Goal: Information Seeking & Learning: Learn about a topic

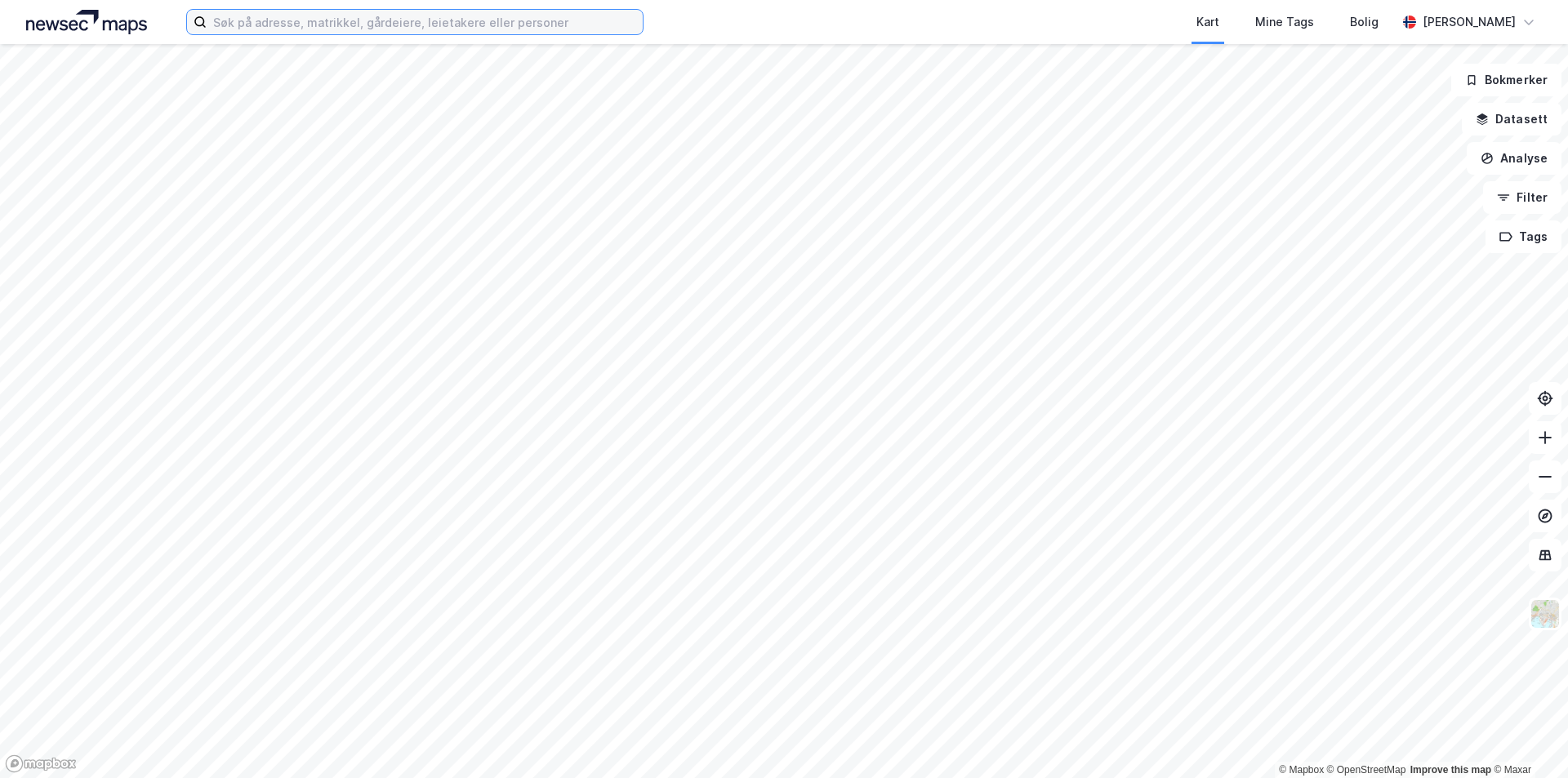
click at [335, 27] on input at bounding box center [425, 21] width 436 height 25
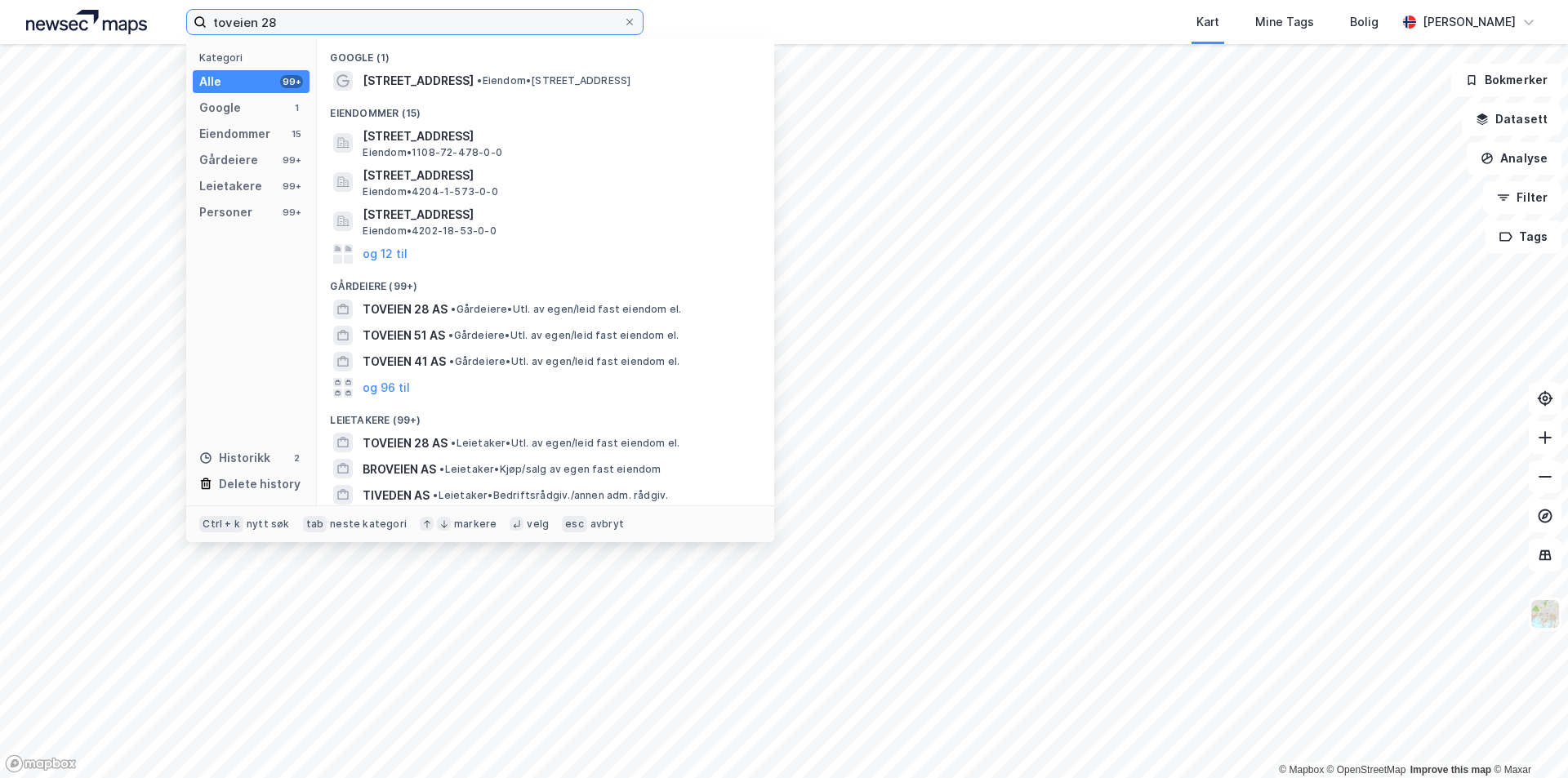
type input "toveien 28"
click at [376, 94] on div "Eiendommer (15)" at bounding box center [545, 109] width 458 height 29
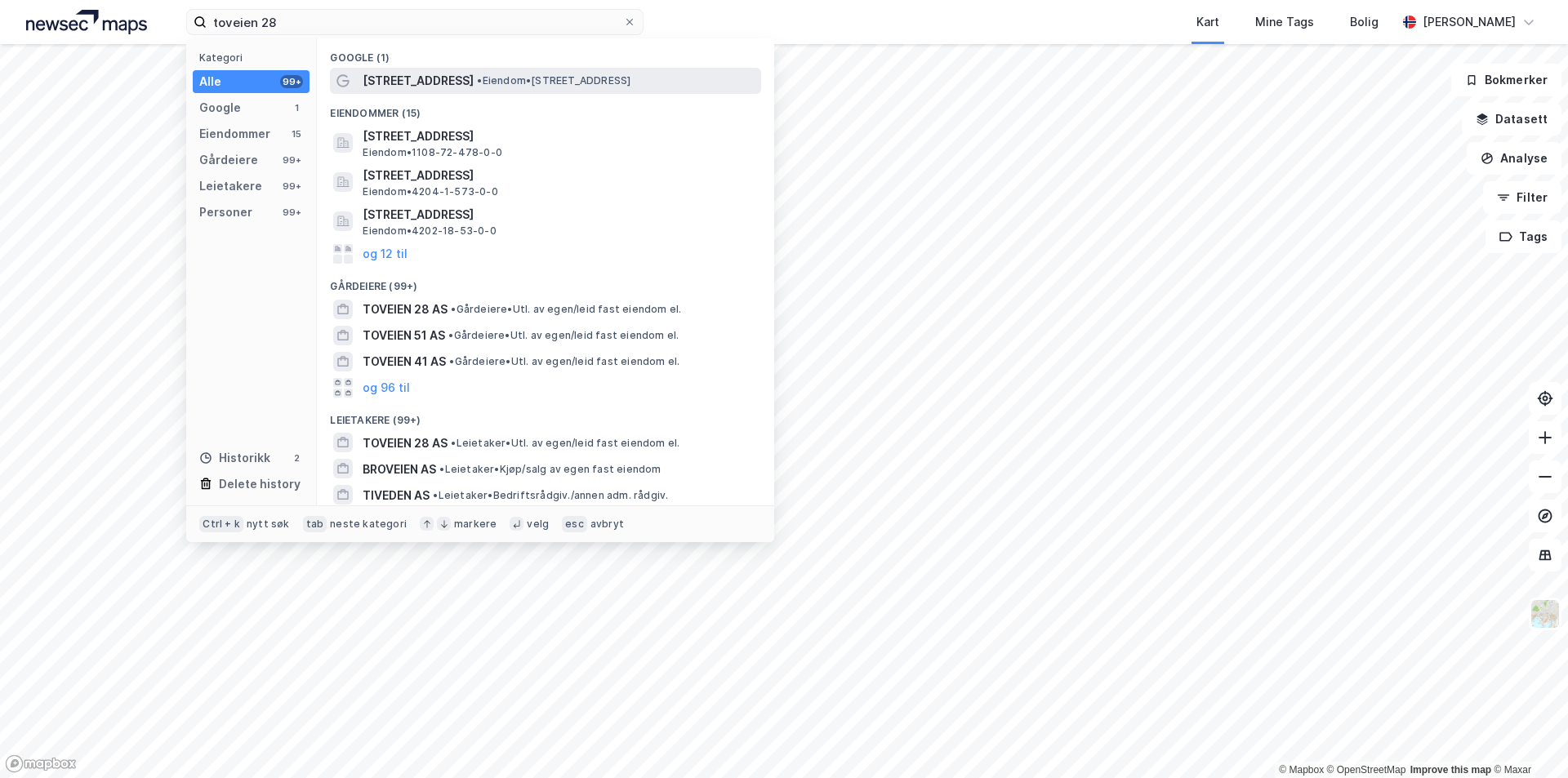
click at [382, 82] on span "[STREET_ADDRESS]" at bounding box center [418, 80] width 111 height 20
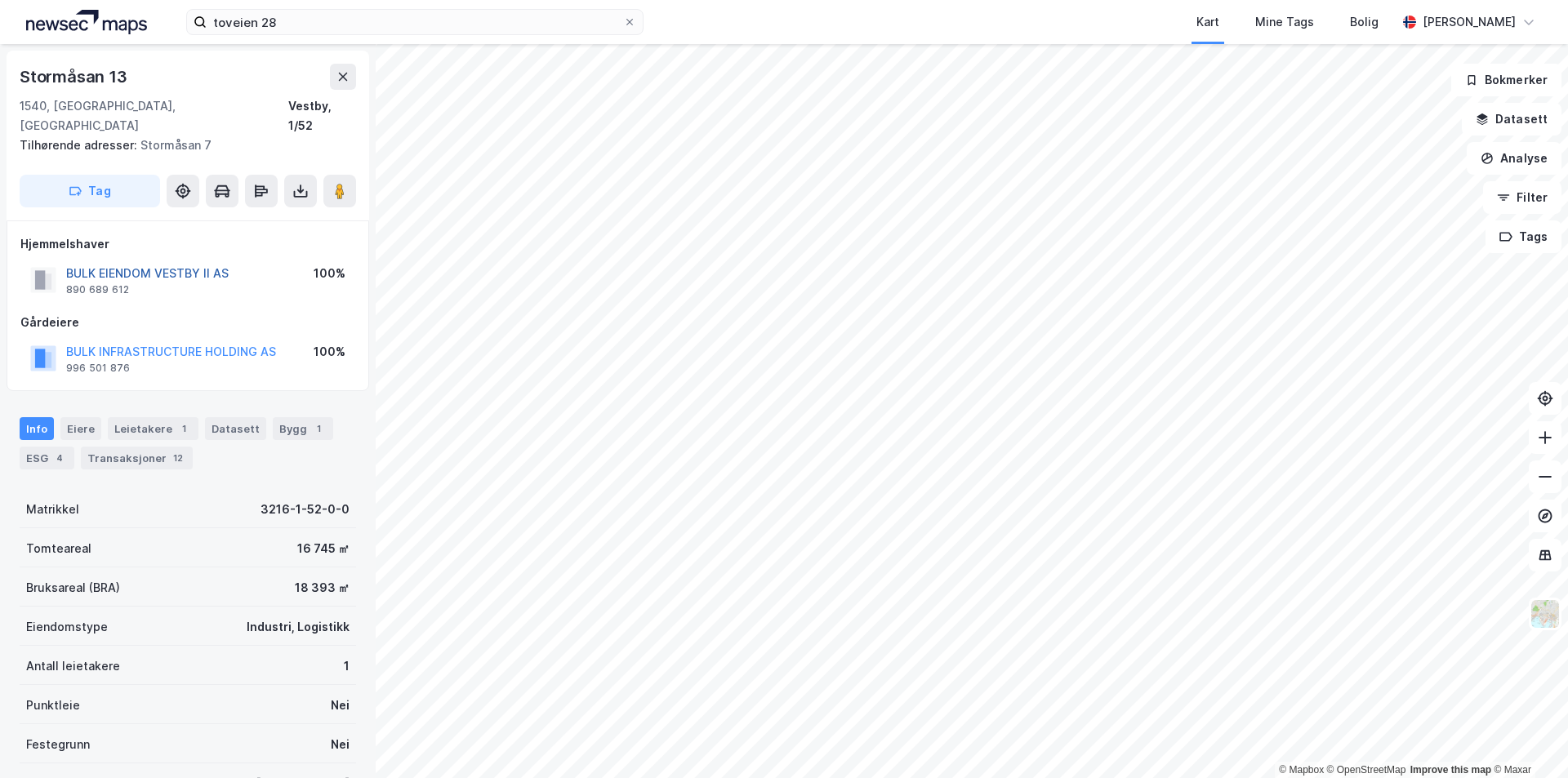
click at [0, 0] on button "BULK EIENDOM VESTBY II AS" at bounding box center [0, 0] width 0 height 0
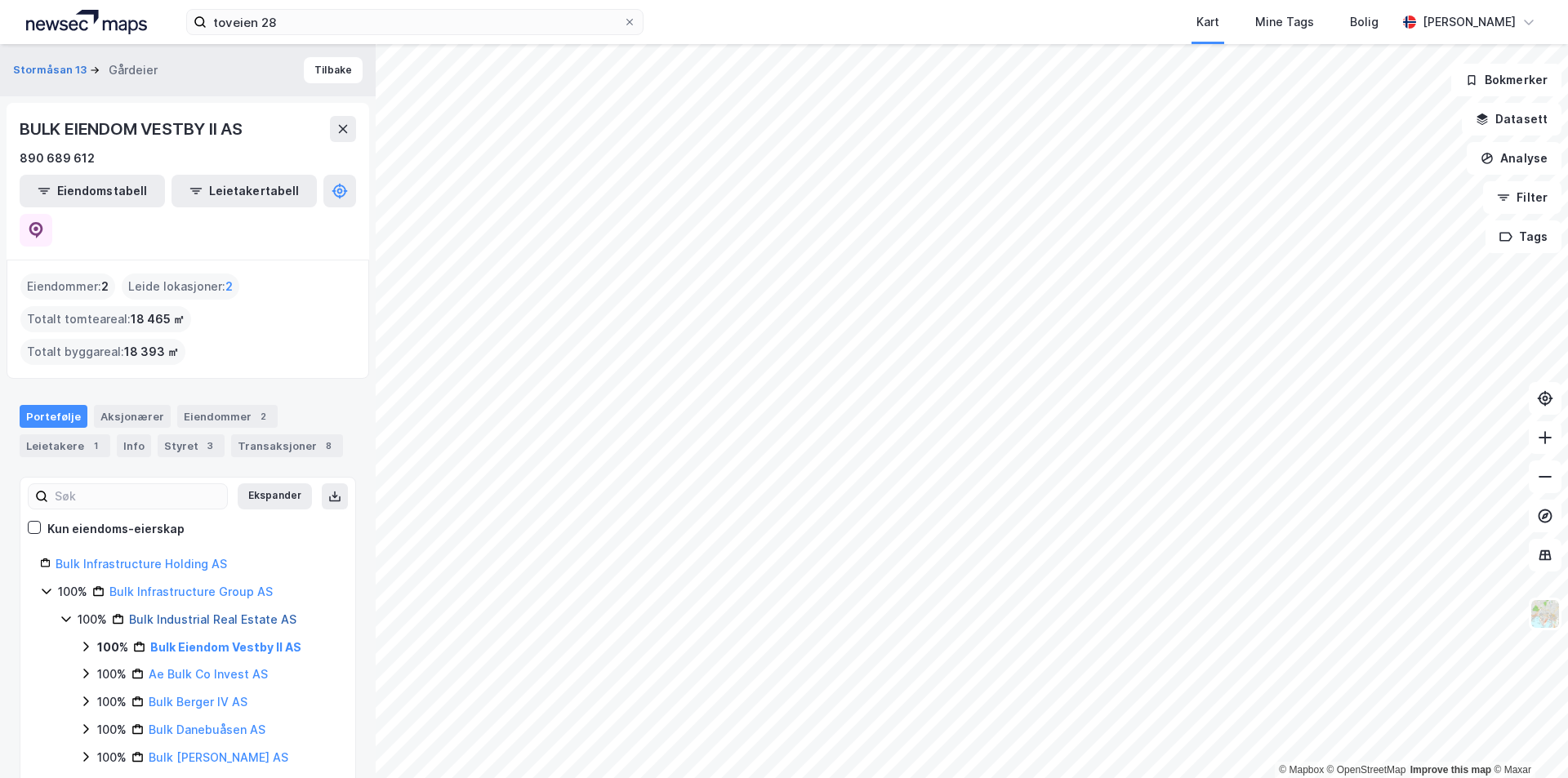
click at [187, 612] on link "Bulk Industrial Real Estate AS" at bounding box center [213, 619] width 168 height 14
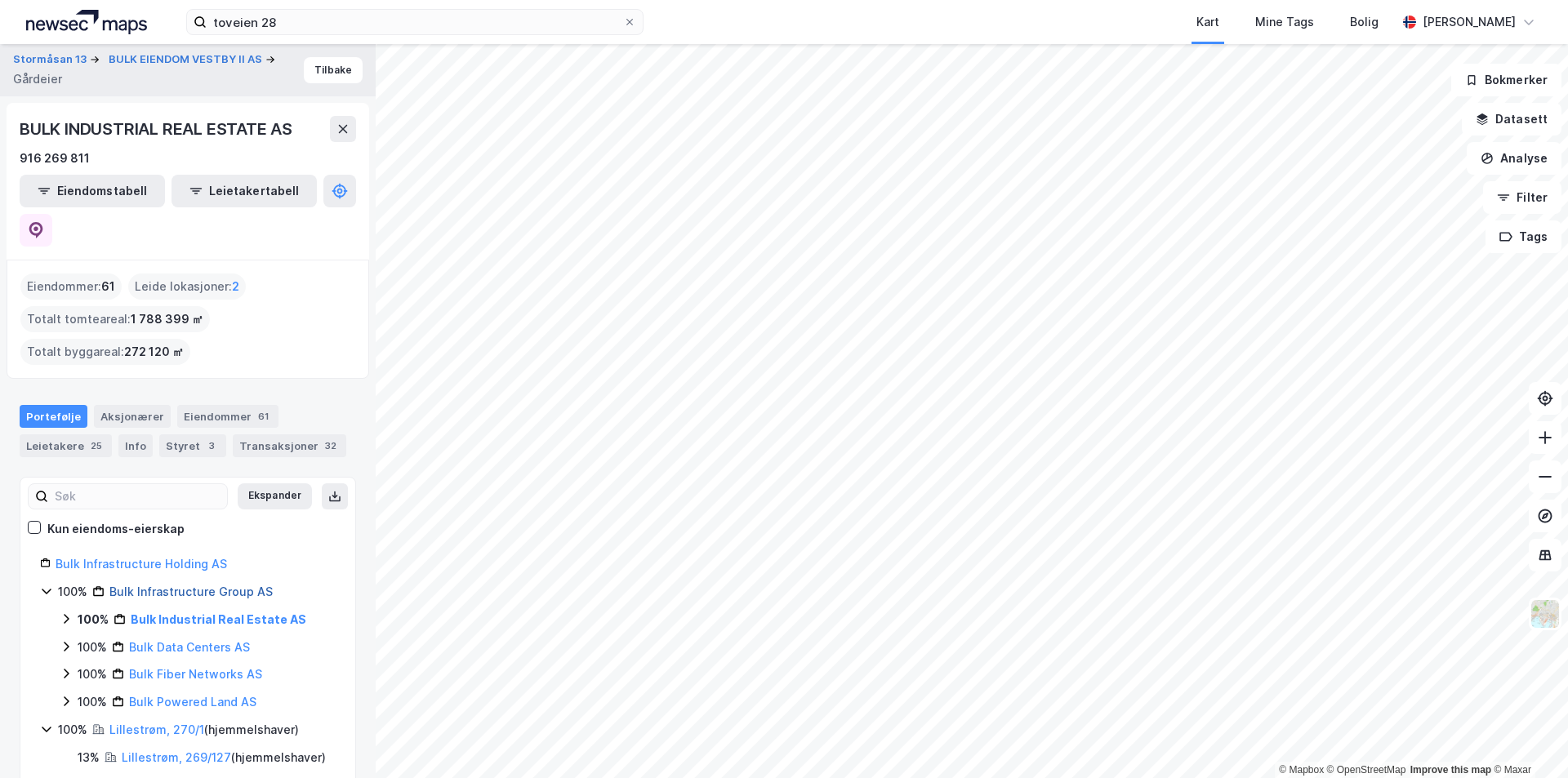
click at [192, 585] on link "Bulk Infrastructure Group AS" at bounding box center [191, 592] width 163 height 14
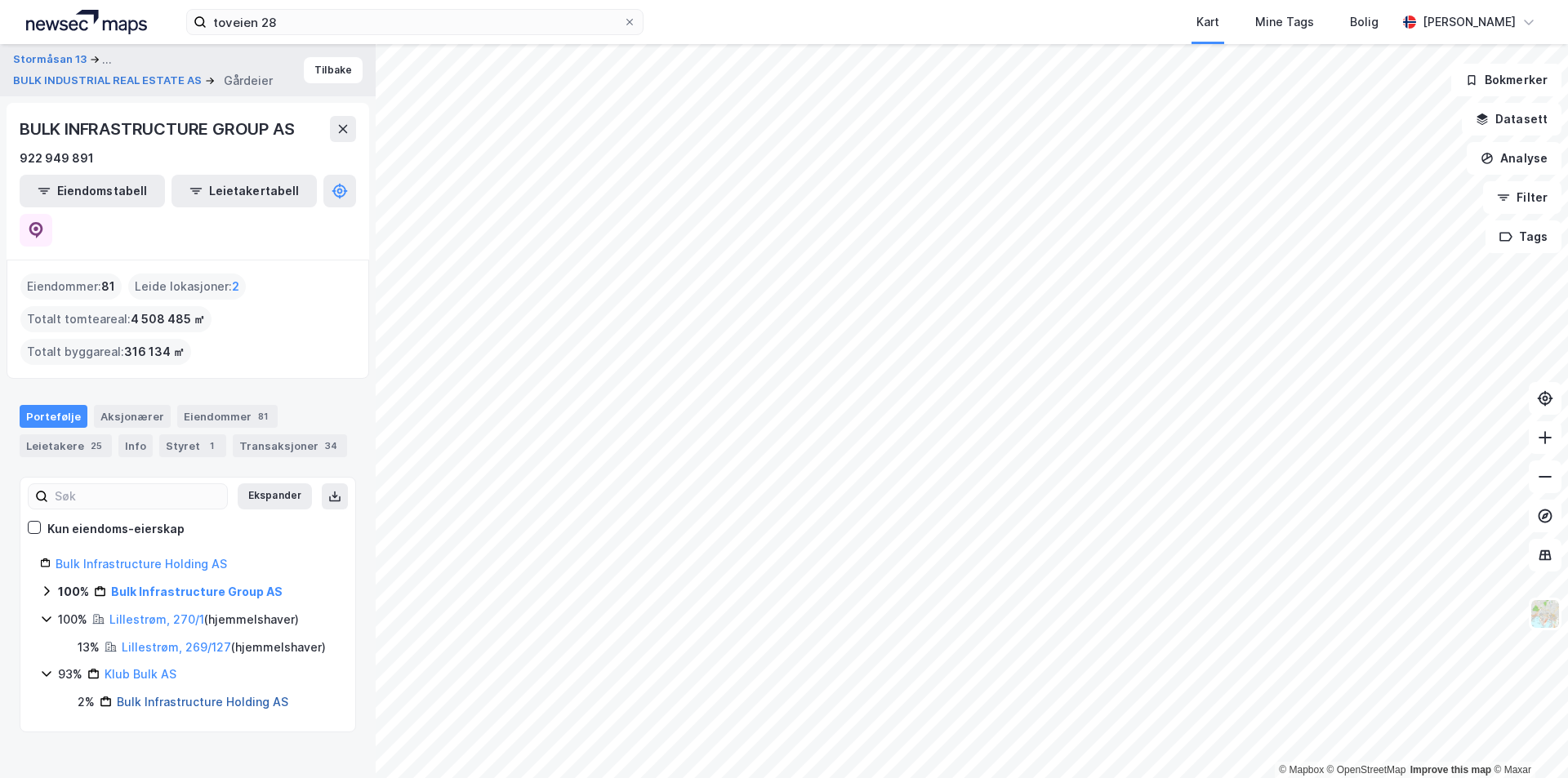
click at [163, 695] on link "Bulk Infrastructure Holding AS" at bounding box center [203, 702] width 172 height 14
click at [133, 85] on button "BULK INFRASTRUCTURE GROUP AS" at bounding box center [110, 80] width 195 height 16
click at [148, 80] on button "BULK INDUSTRIAL REAL ESTATE AS" at bounding box center [109, 80] width 192 height 16
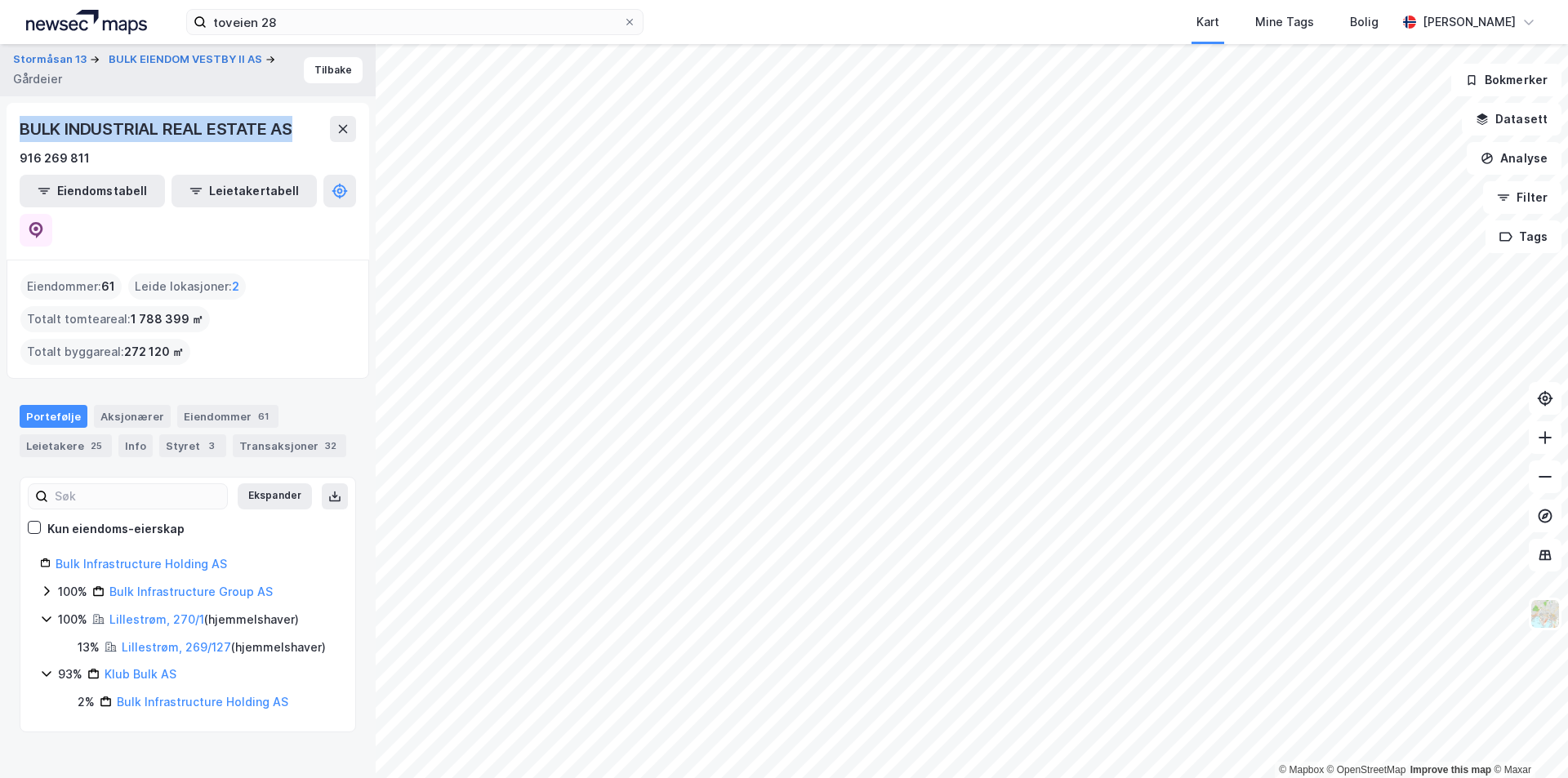
drag, startPoint x: 303, startPoint y: 132, endPoint x: 0, endPoint y: 129, distance: 303.0
click at [0, 129] on div "Stormåsan 13 BULK EIENDOM VESTBY II AS Gårdeier Tilbake BULK INDUSTRIAL REAL ES…" at bounding box center [187, 411] width 376 height 734
copy div "BULK INDUSTRIAL REAL ESTATE AS"
click at [166, 695] on link "Bulk Infrastructure Holding AS" at bounding box center [203, 702] width 172 height 14
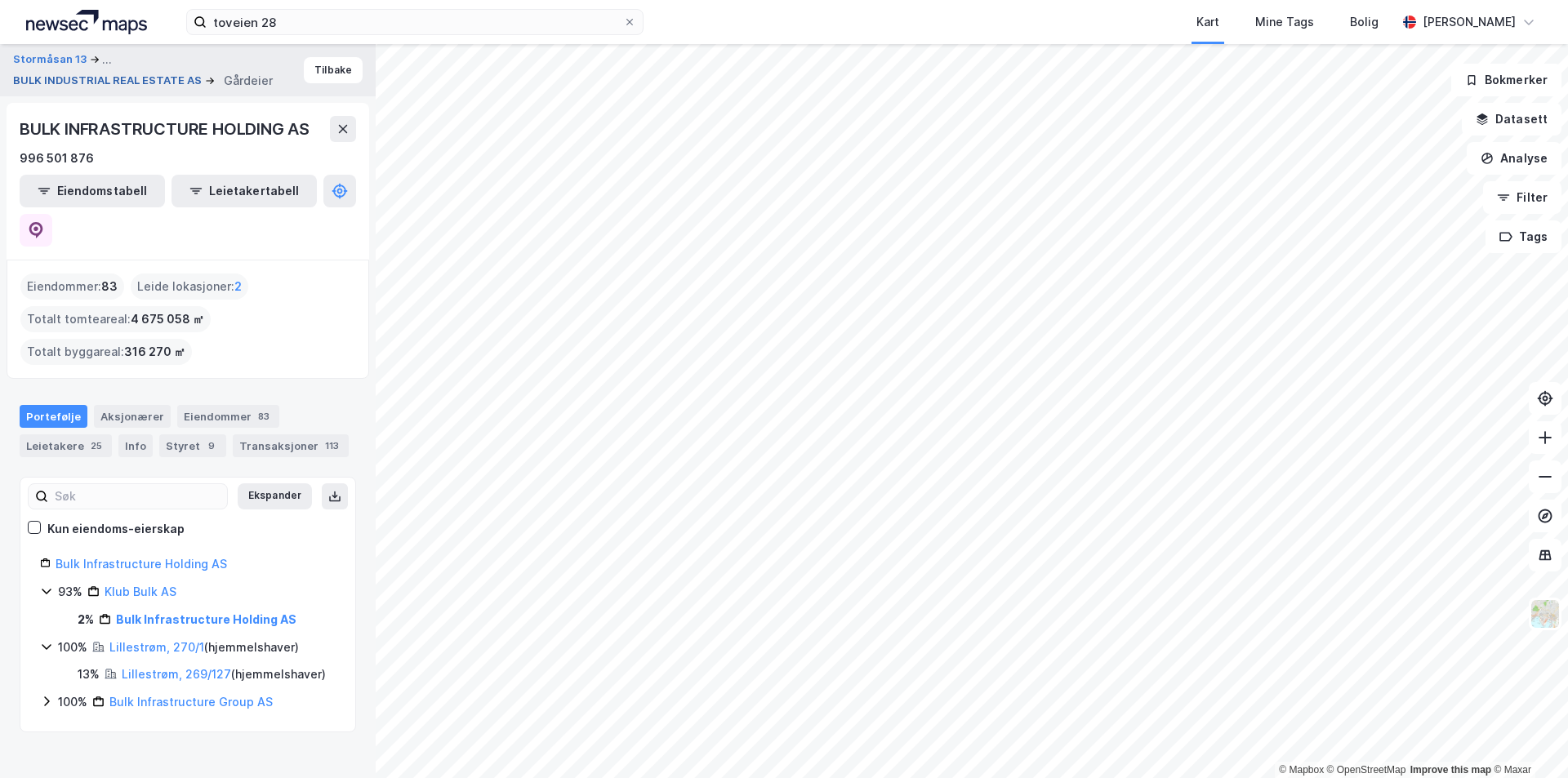
click at [64, 81] on button "BULK INDUSTRIAL REAL ESTATE AS" at bounding box center [109, 80] width 192 height 16
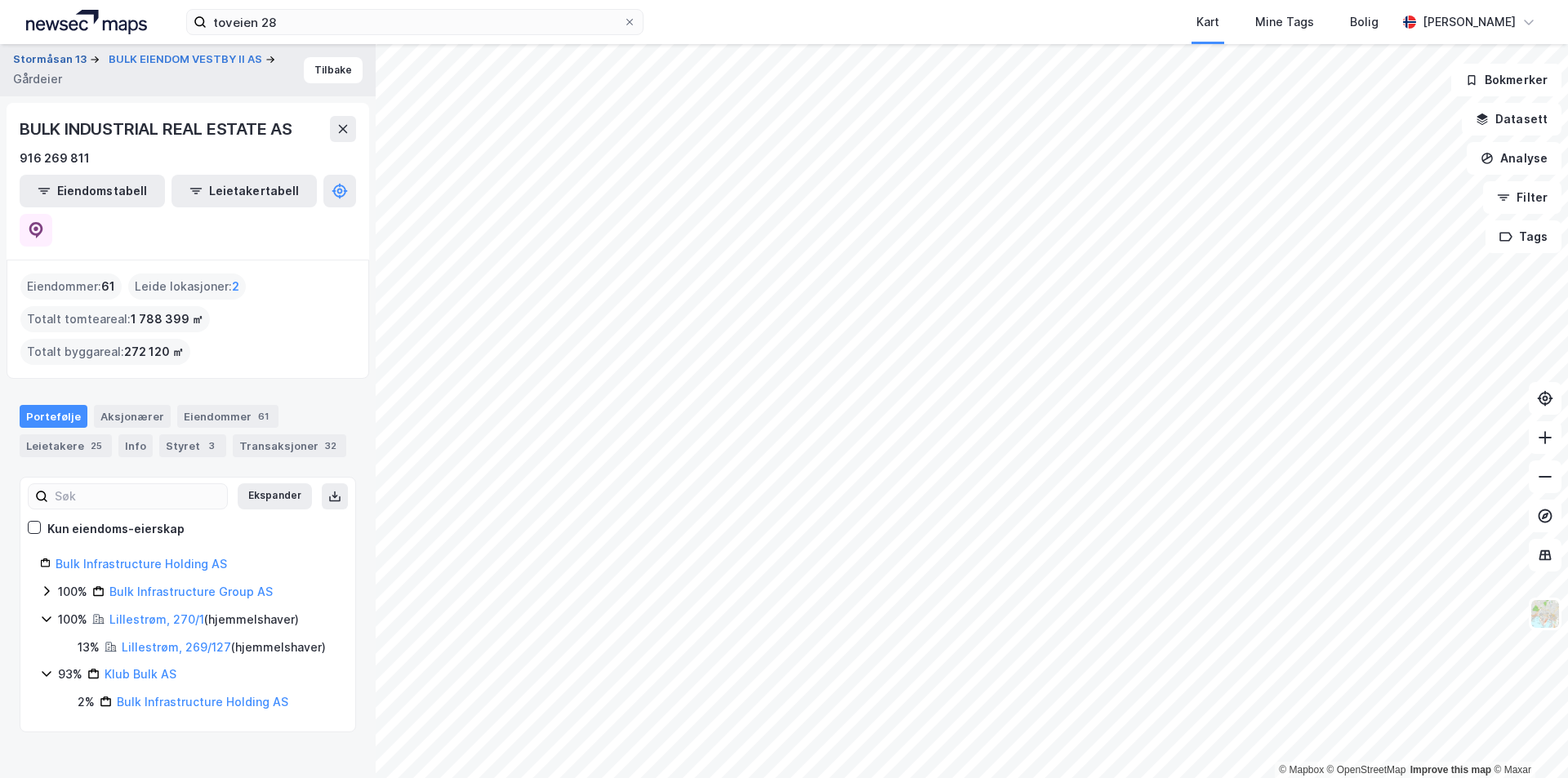
click at [53, 64] on button "Stormåsan 13" at bounding box center [51, 59] width 77 height 16
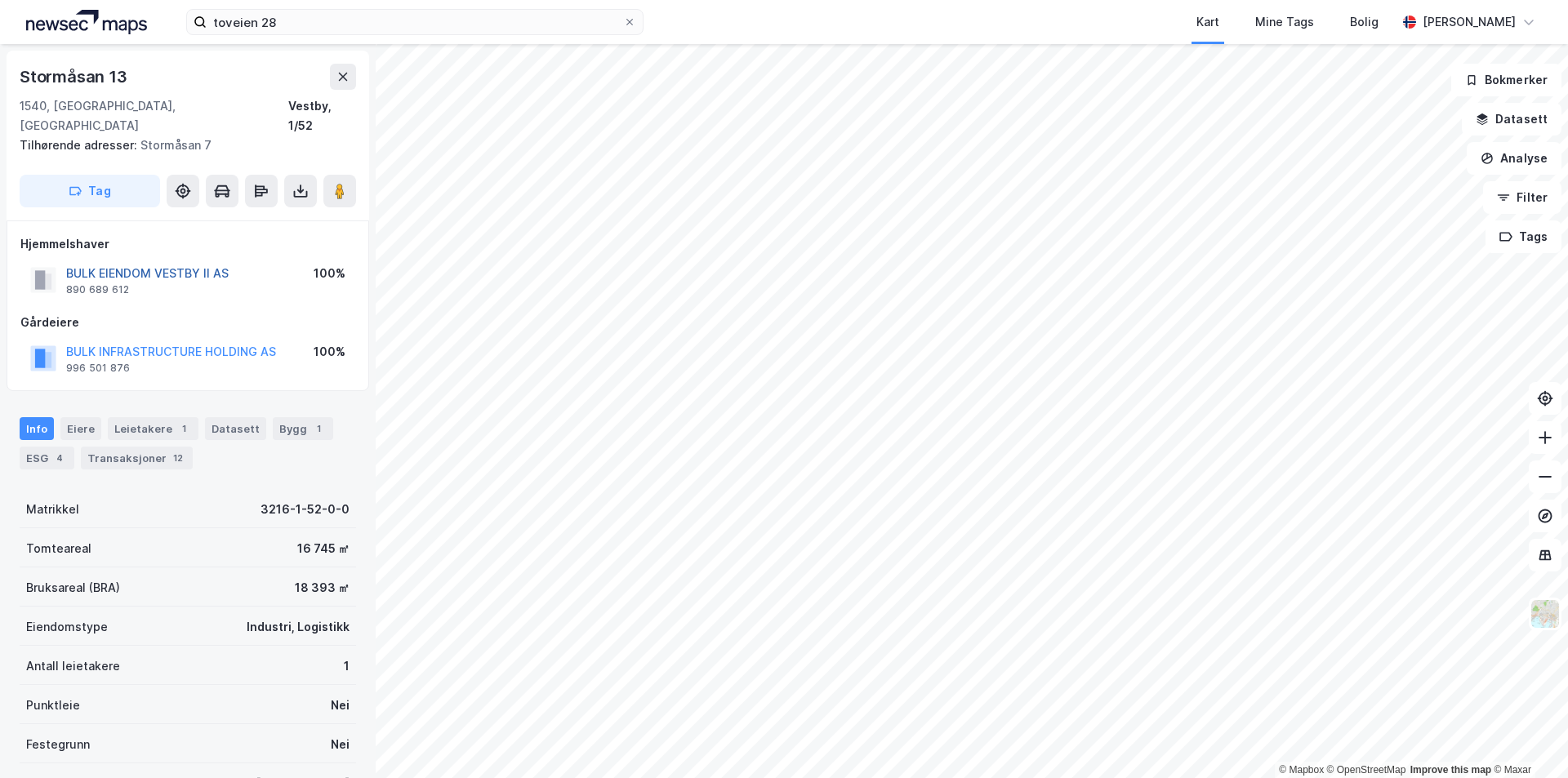
click at [0, 0] on button "BULK EIENDOM VESTBY II AS" at bounding box center [0, 0] width 0 height 0
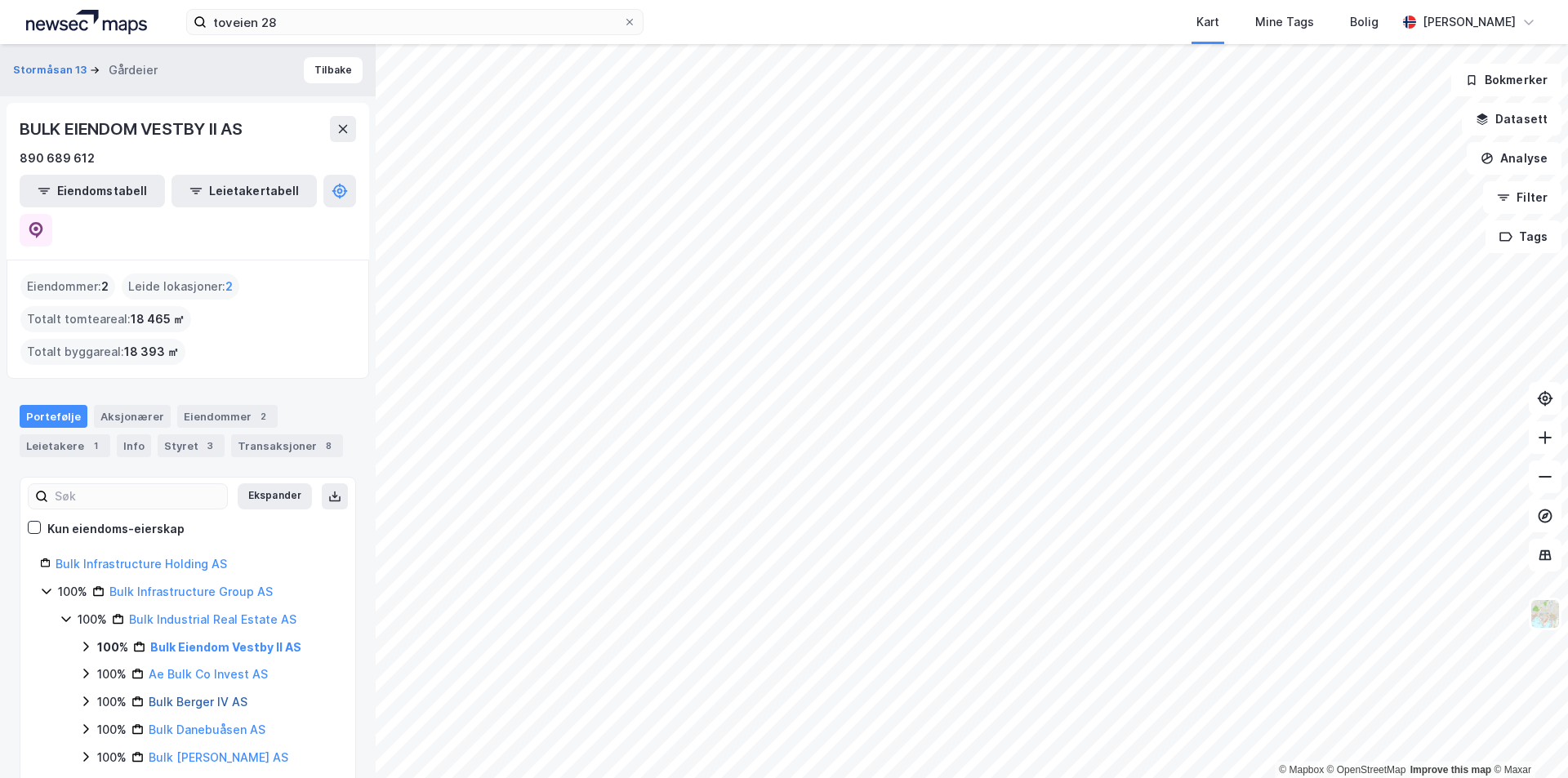
click at [229, 695] on link "Bulk Berger IV AS" at bounding box center [198, 702] width 99 height 14
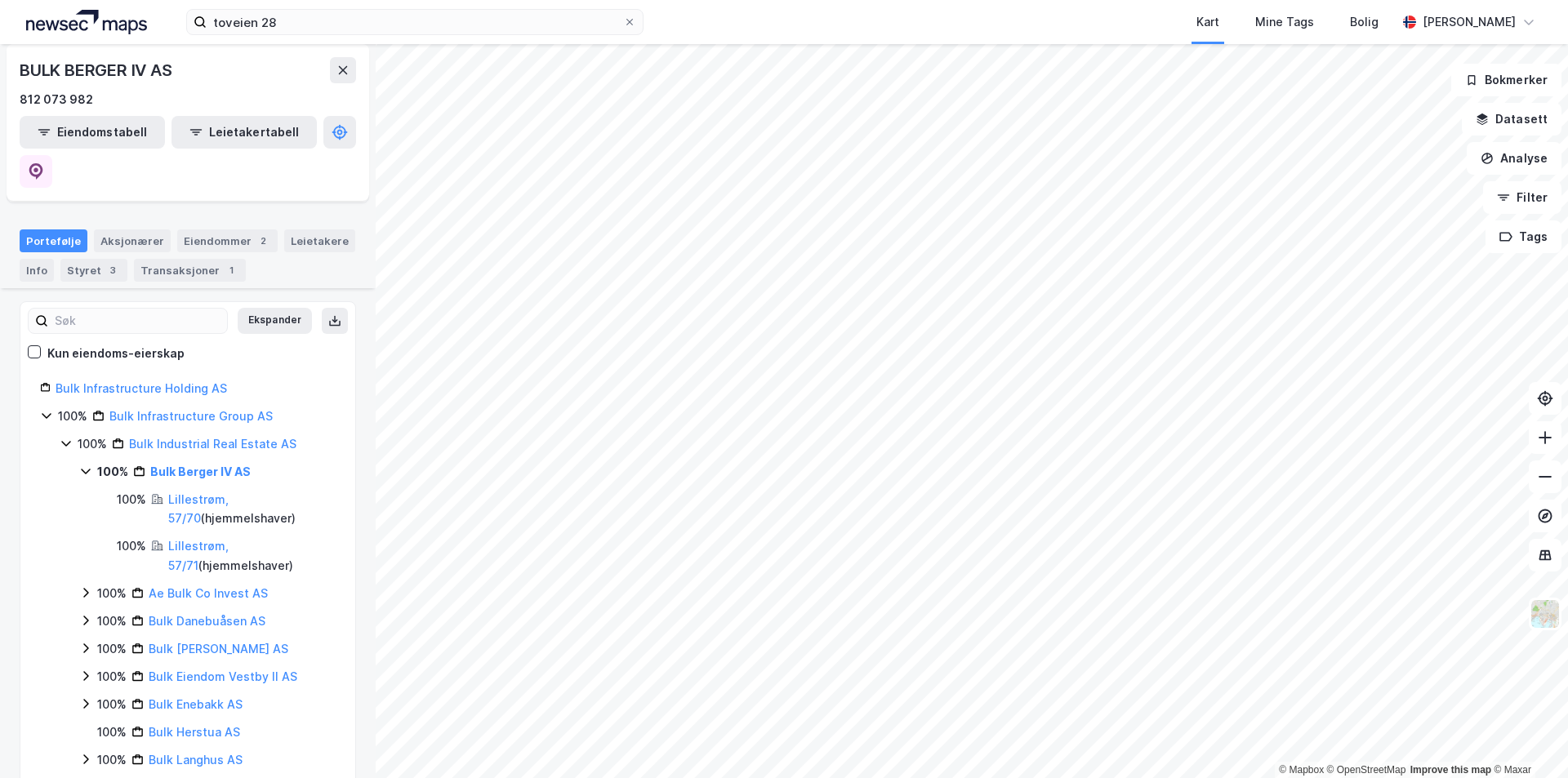
scroll to position [163, 0]
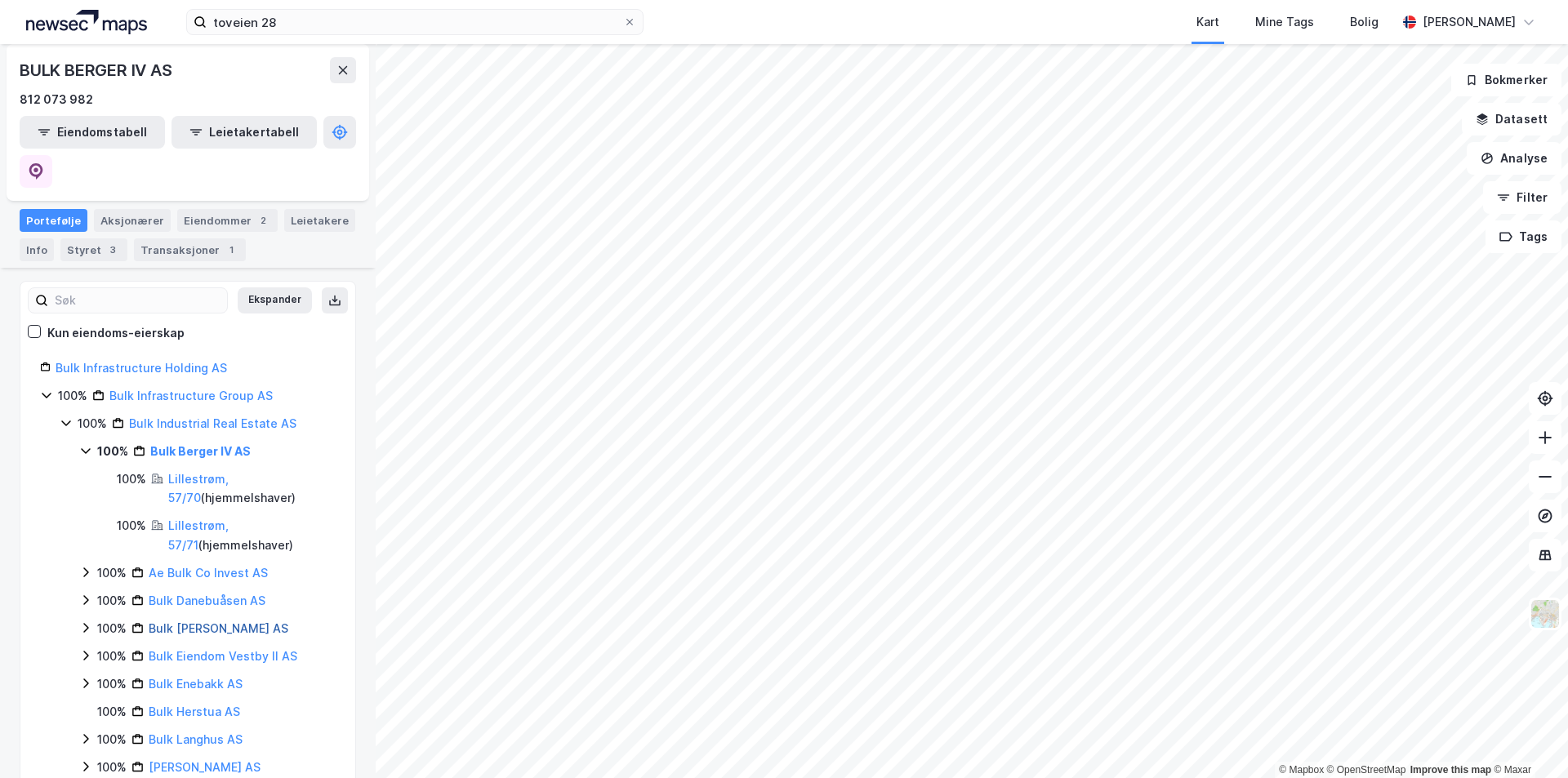
click at [234, 622] on link "Bulk [PERSON_NAME] AS" at bounding box center [218, 628] width 139 height 14
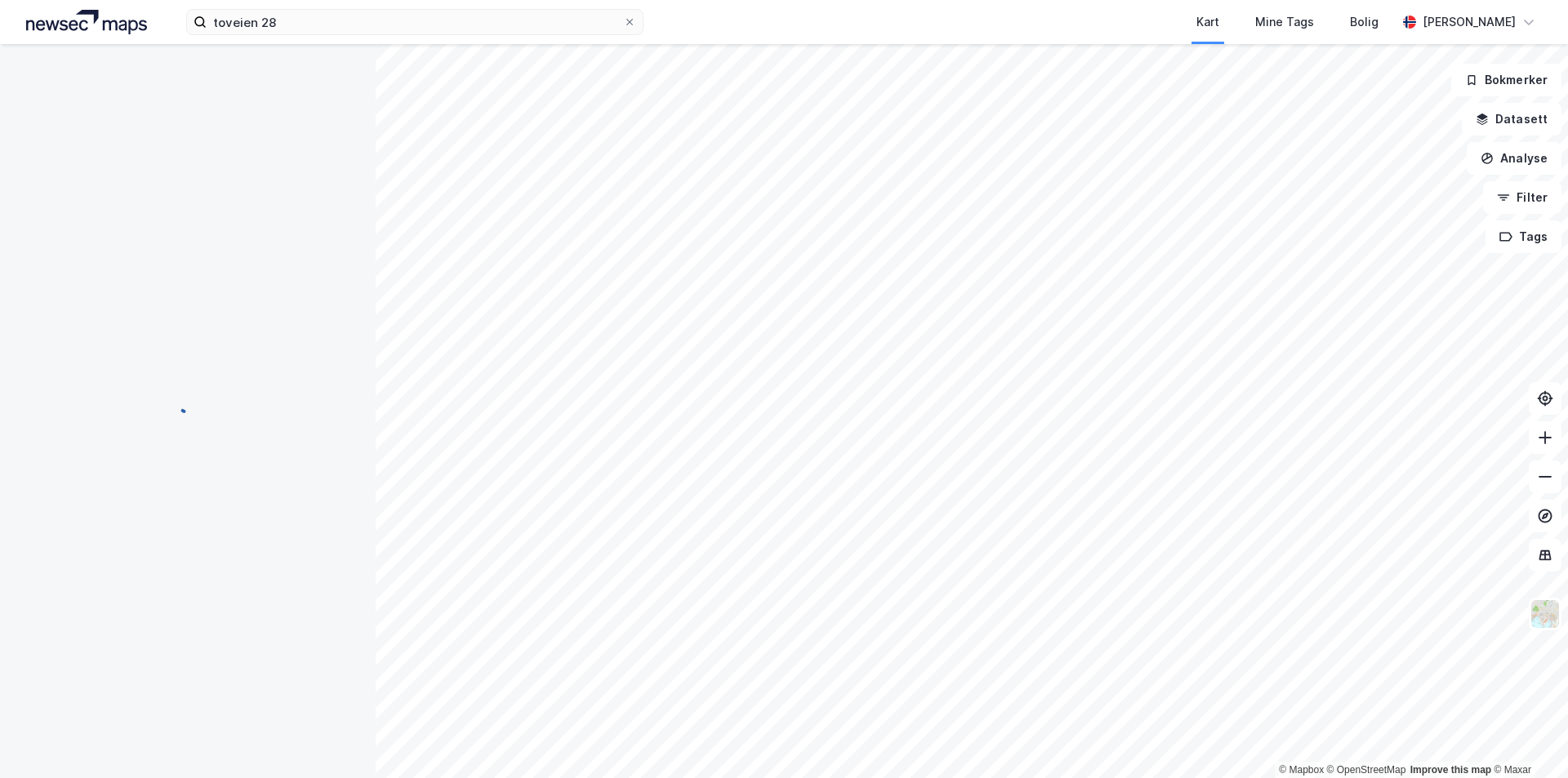
scroll to position [0, 0]
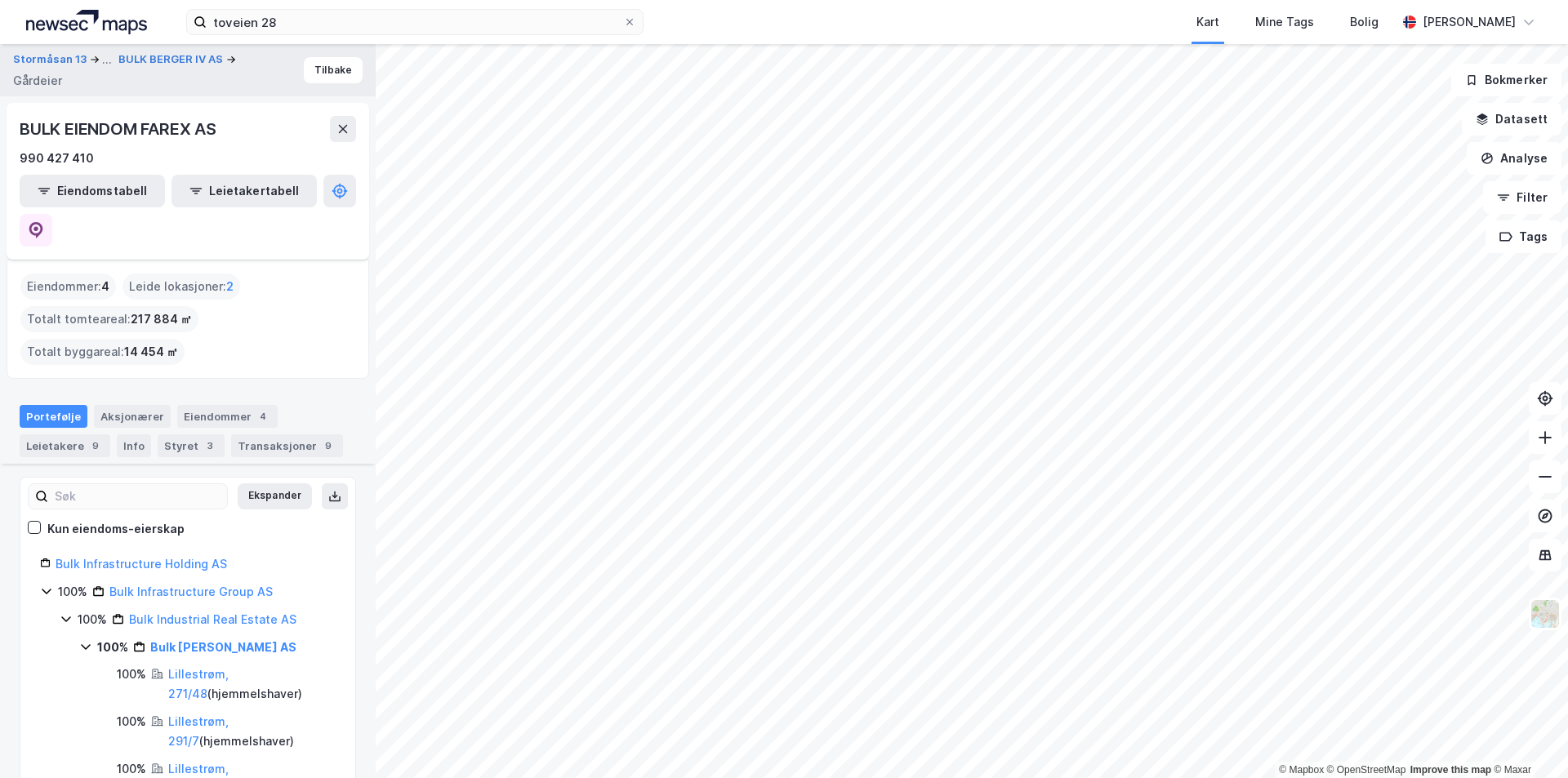
click at [83, 644] on icon at bounding box center [86, 646] width 9 height 6
click at [81, 695] on icon at bounding box center [86, 701] width 13 height 13
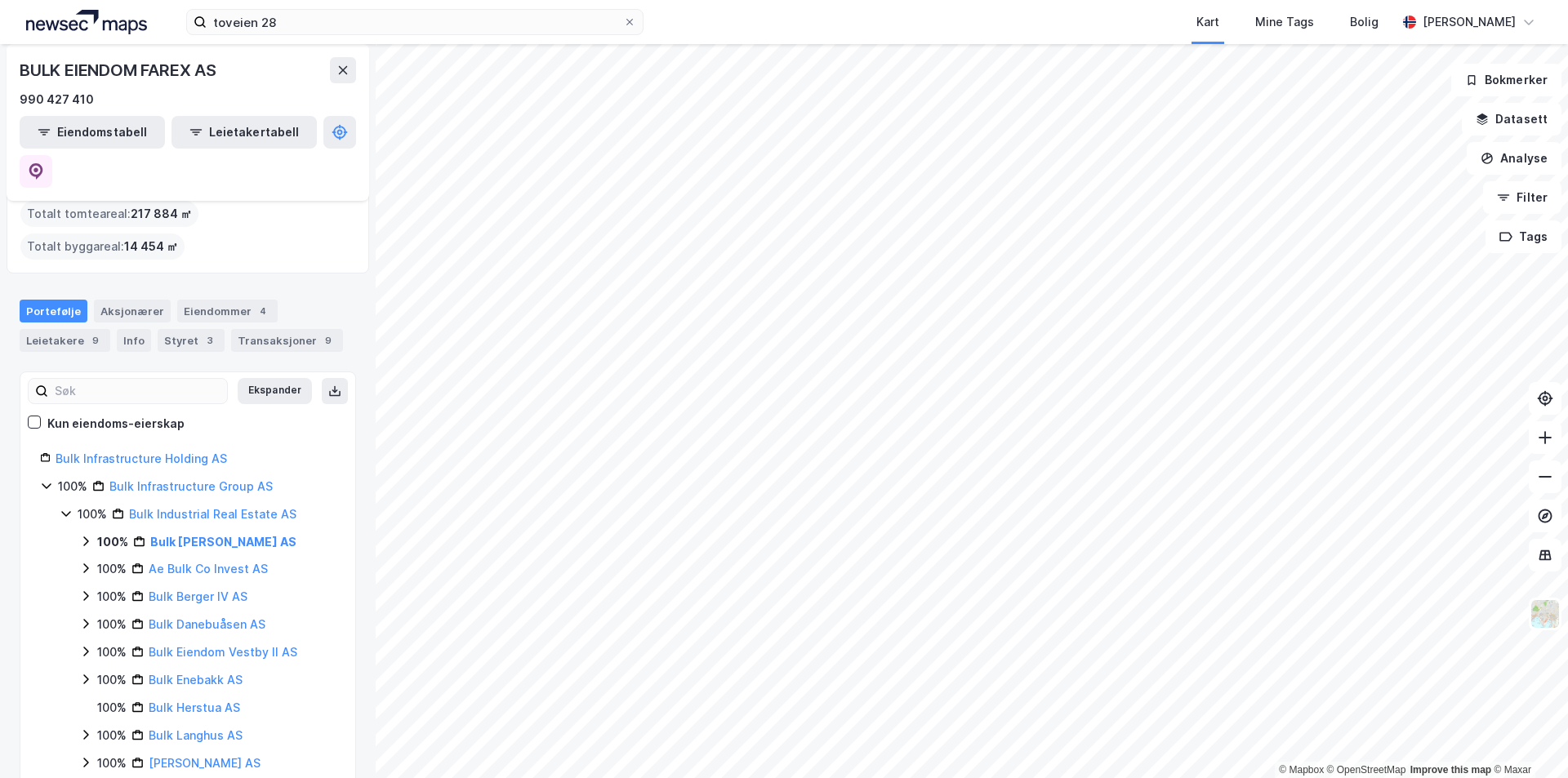
scroll to position [163, 0]
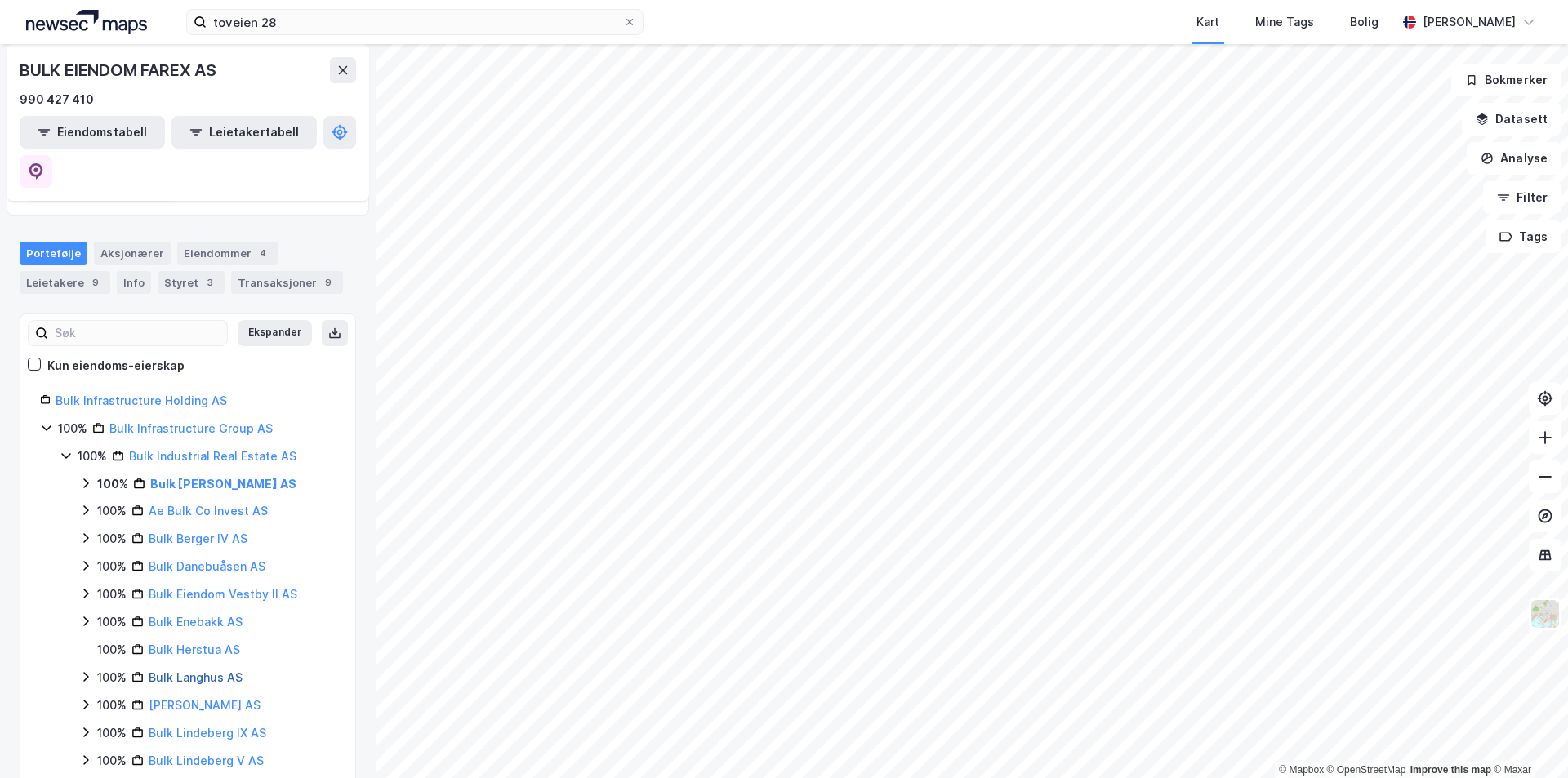
click at [209, 670] on link "Bulk Langhus AS" at bounding box center [196, 677] width 94 height 14
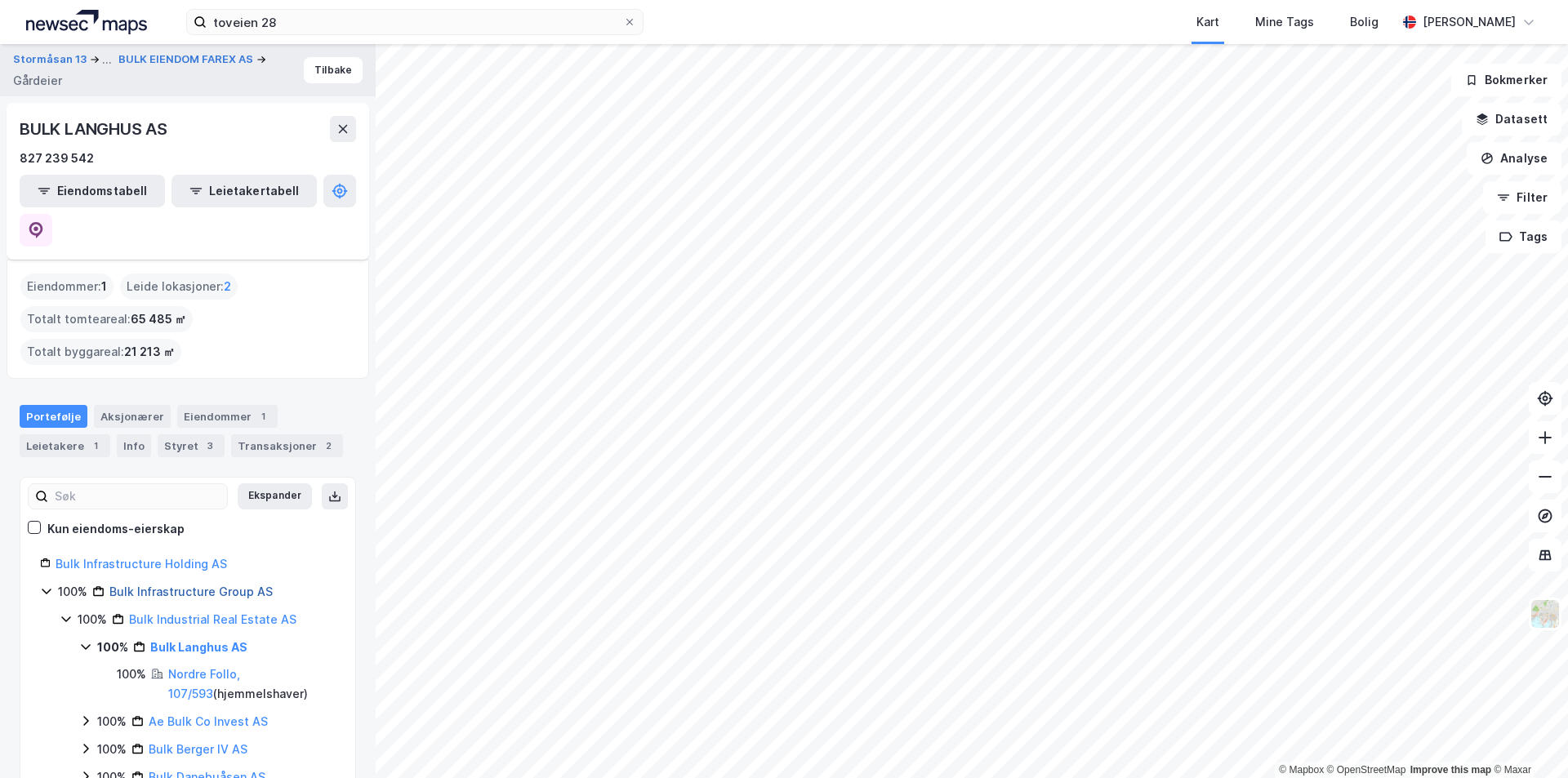
click at [164, 585] on link "Bulk Infrastructure Group AS" at bounding box center [191, 592] width 163 height 14
